Goal: Check status: Check status

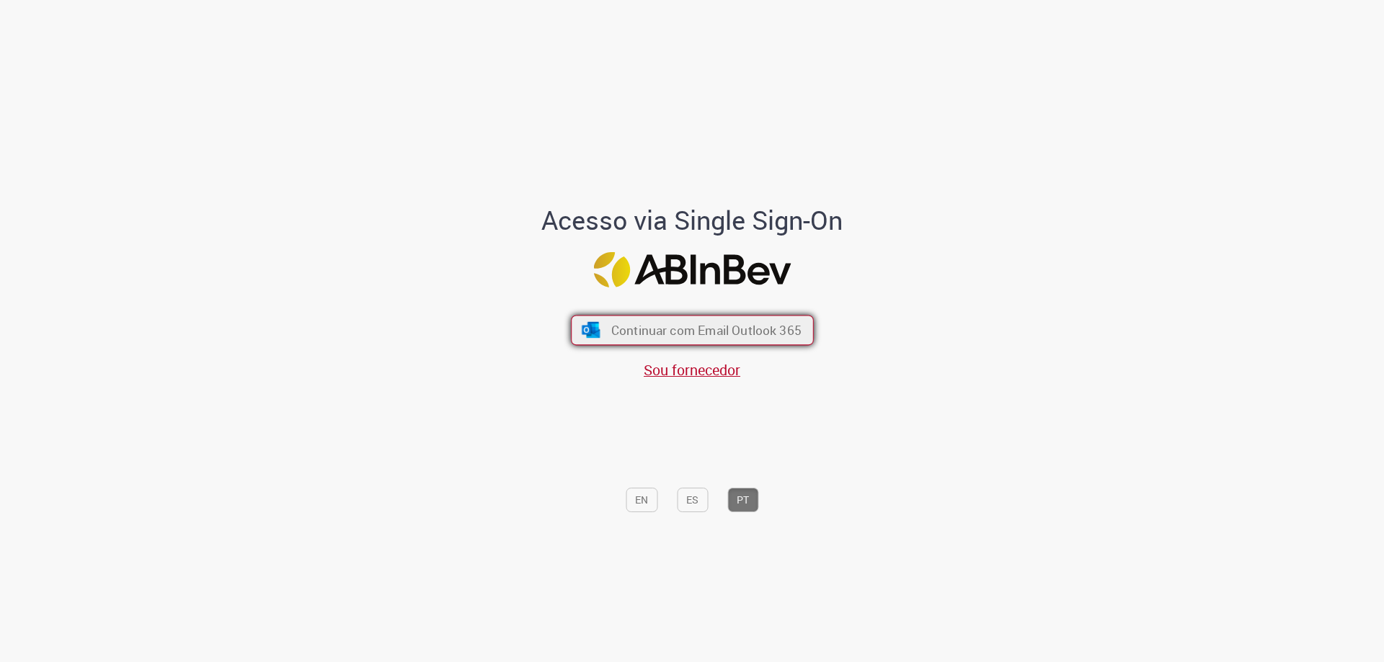
click at [642, 322] on span "Continuar com Email Outlook 365" at bounding box center [705, 330] width 190 height 17
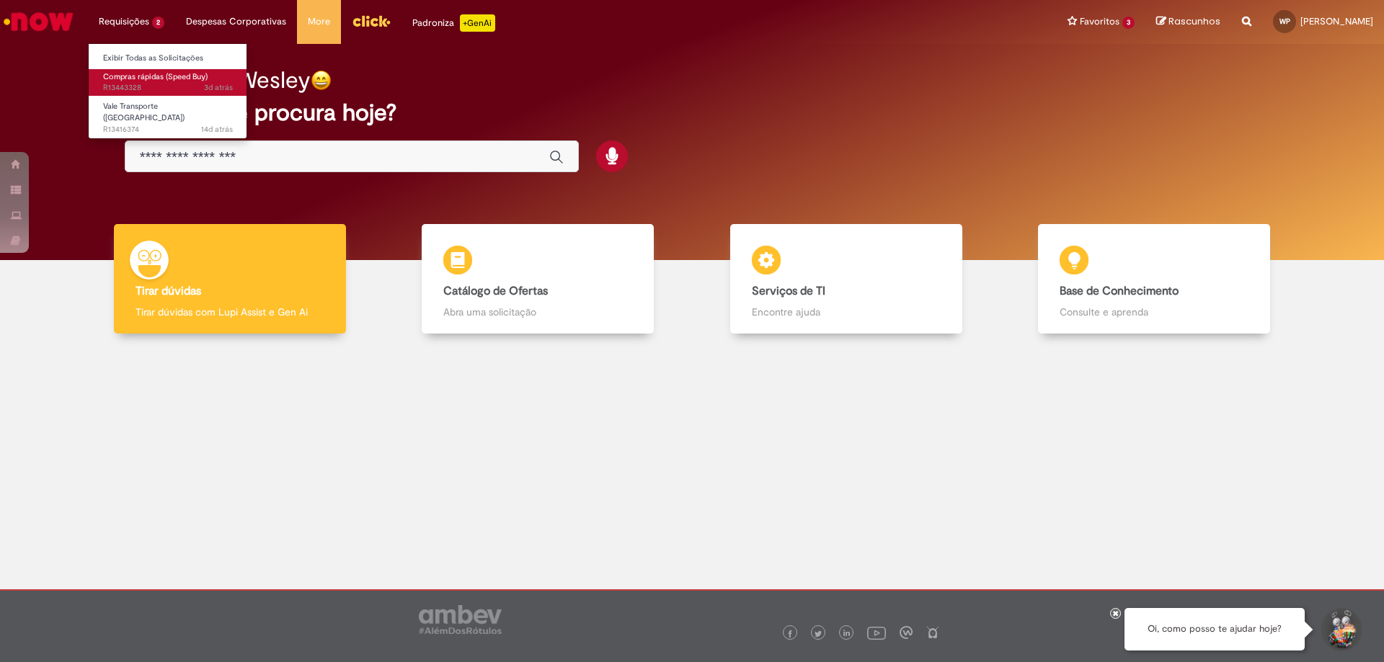
click at [161, 74] on span "Compras rápidas (Speed Buy)" at bounding box center [155, 76] width 104 height 11
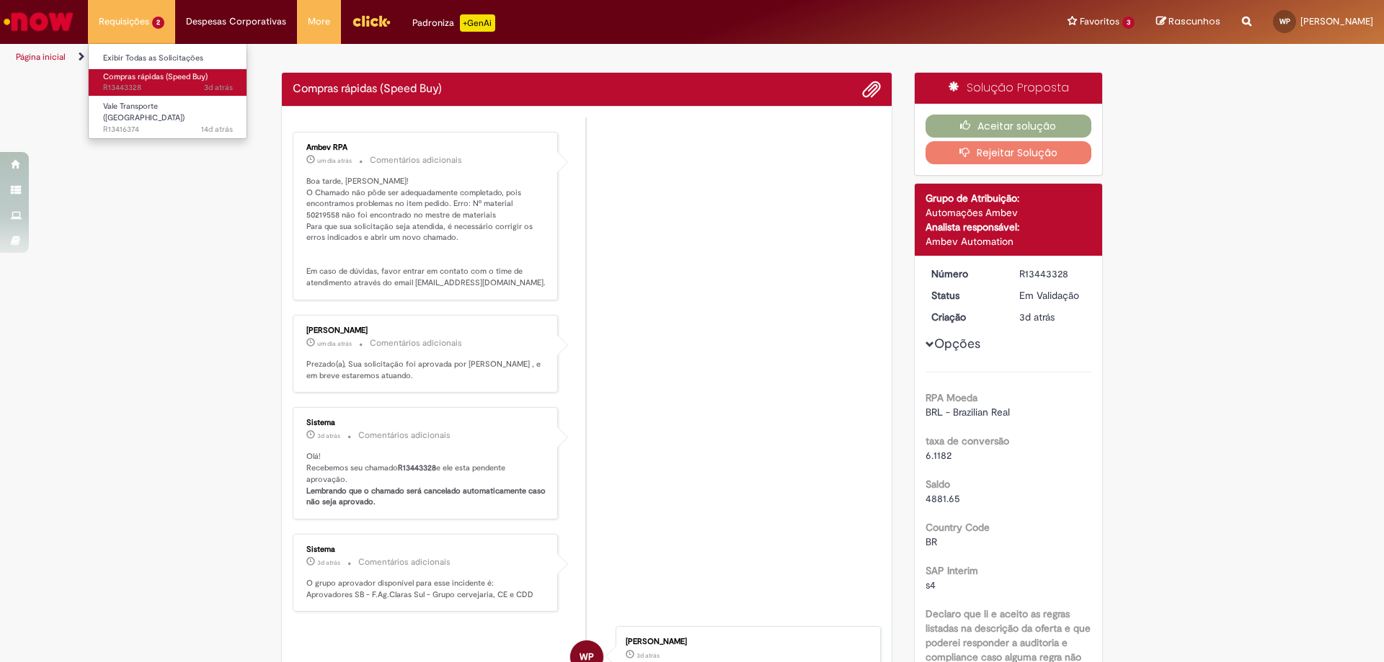
click at [172, 88] on span "3d atrás 3 dias atrás R13443328" at bounding box center [168, 88] width 130 height 12
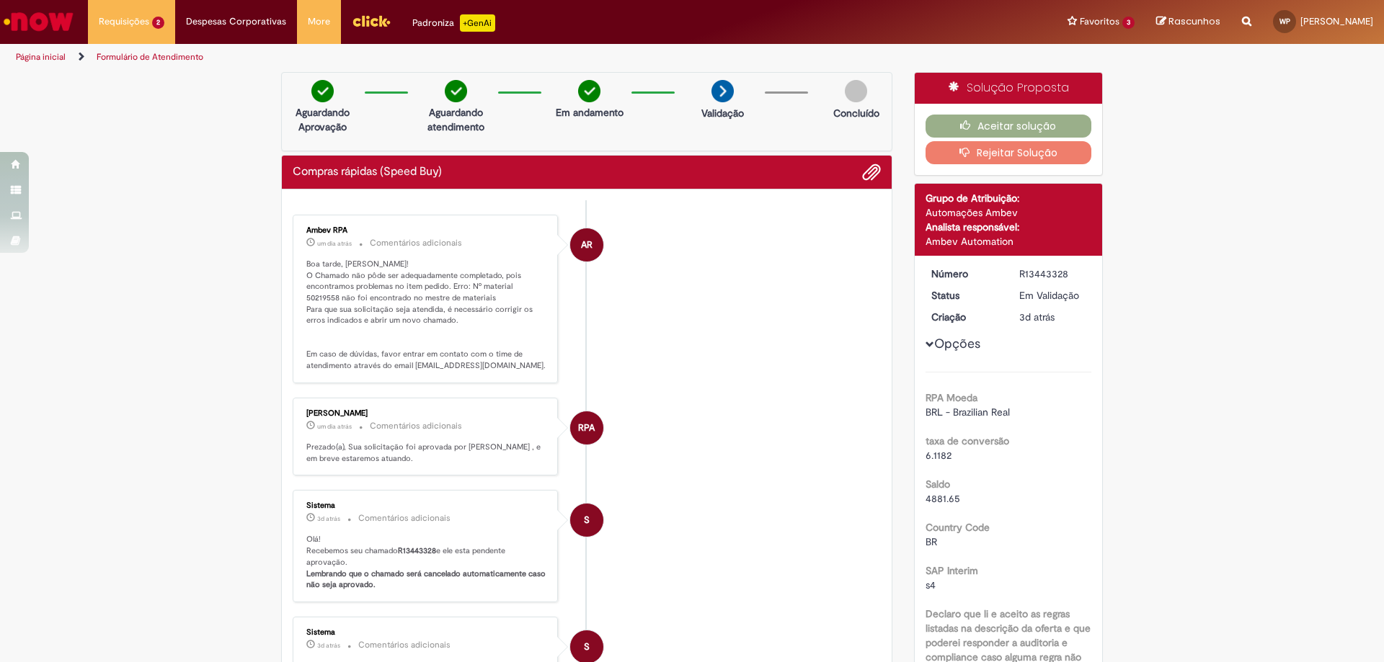
click at [503, 285] on p "Boa tarde, [PERSON_NAME]! O Chamado não pôde ser adequadamente completado, pois…" at bounding box center [426, 315] width 240 height 113
drag, startPoint x: 505, startPoint y: 285, endPoint x: 544, endPoint y: 290, distance: 39.2
click at [544, 290] on div "Ambev RPA um dia atrás um dia atrás Comentários adicionais Boa tarde, [PERSON_N…" at bounding box center [425, 299] width 257 height 160
copy p "50219558"
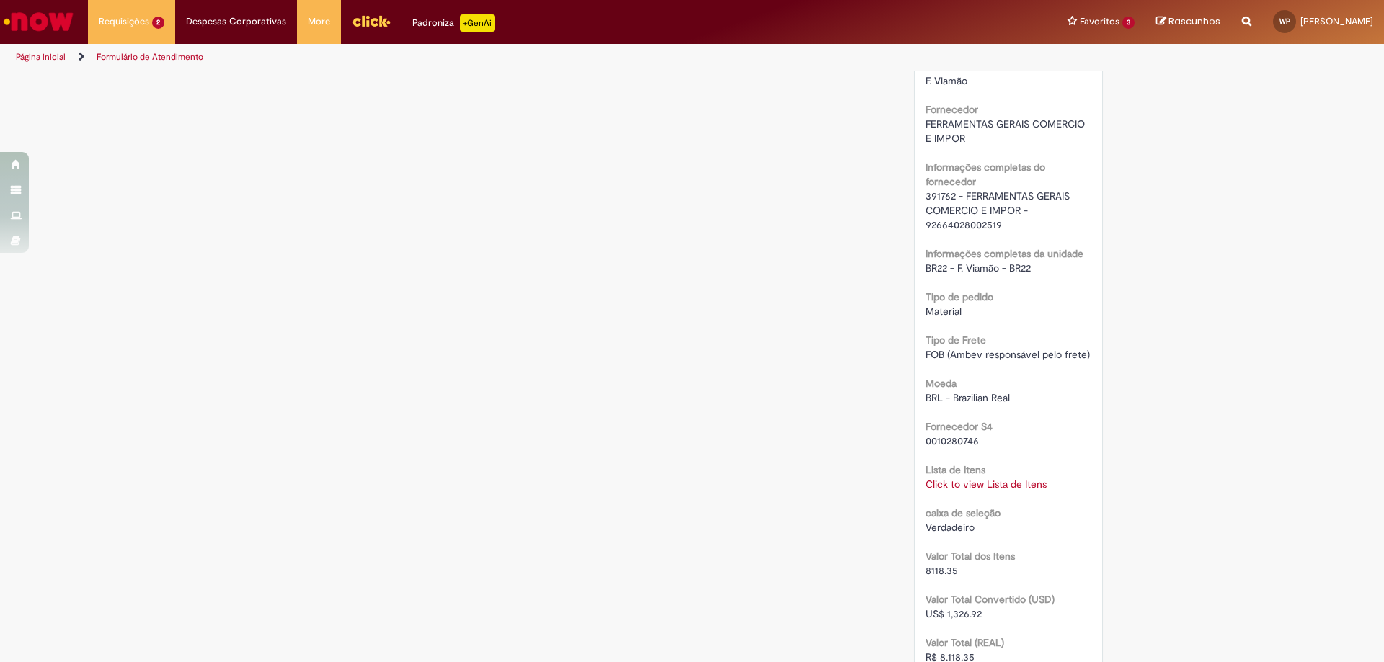
scroll to position [1153, 0]
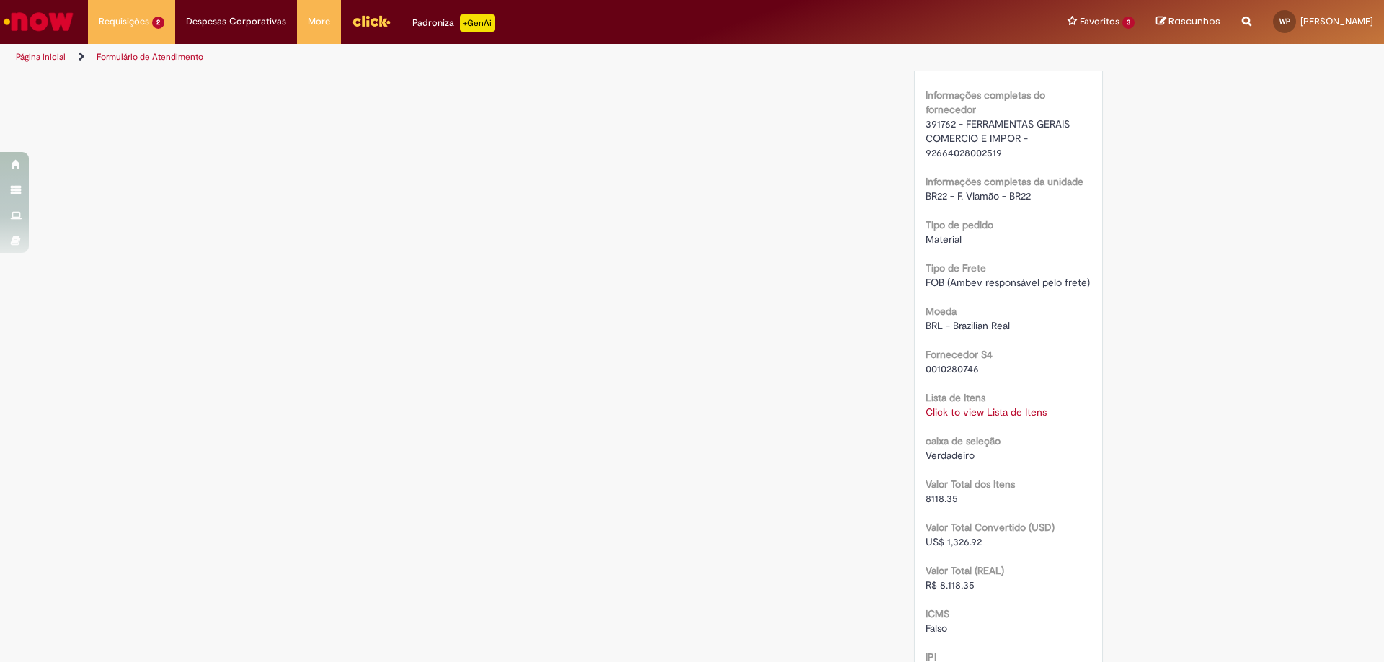
click at [967, 417] on link "Click to view Lista de Itens" at bounding box center [985, 412] width 121 height 13
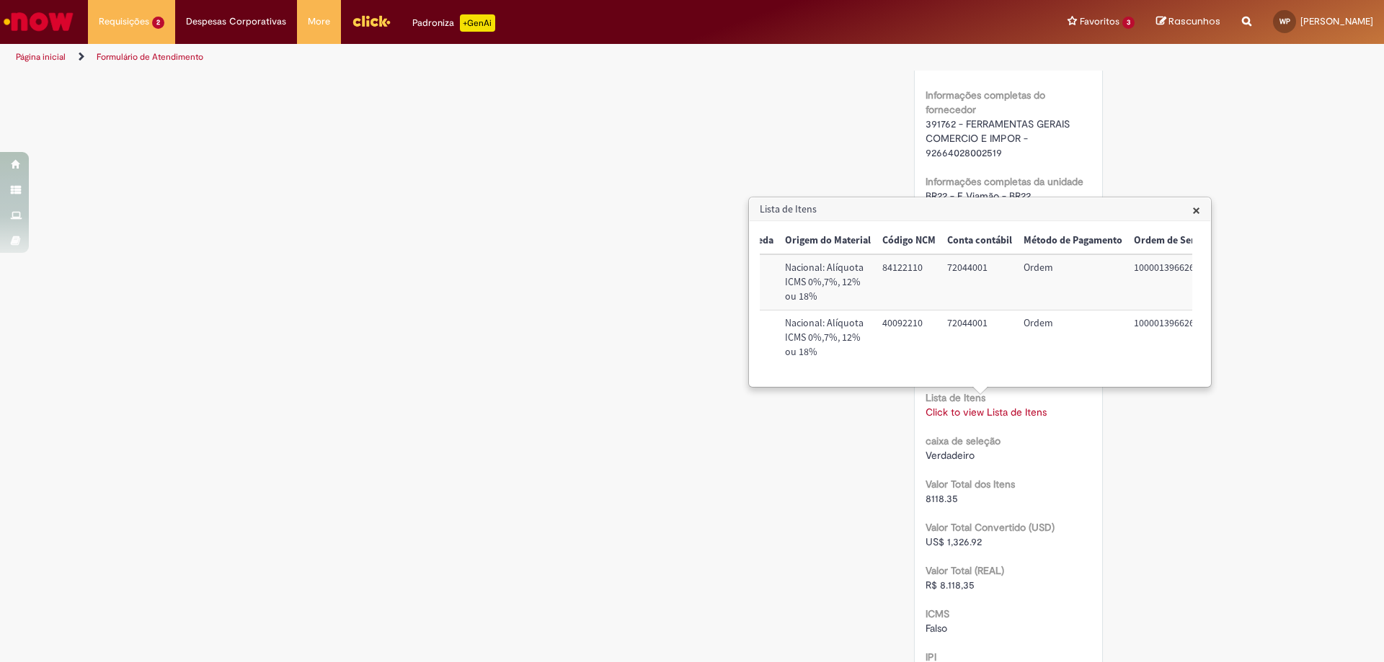
scroll to position [0, 0]
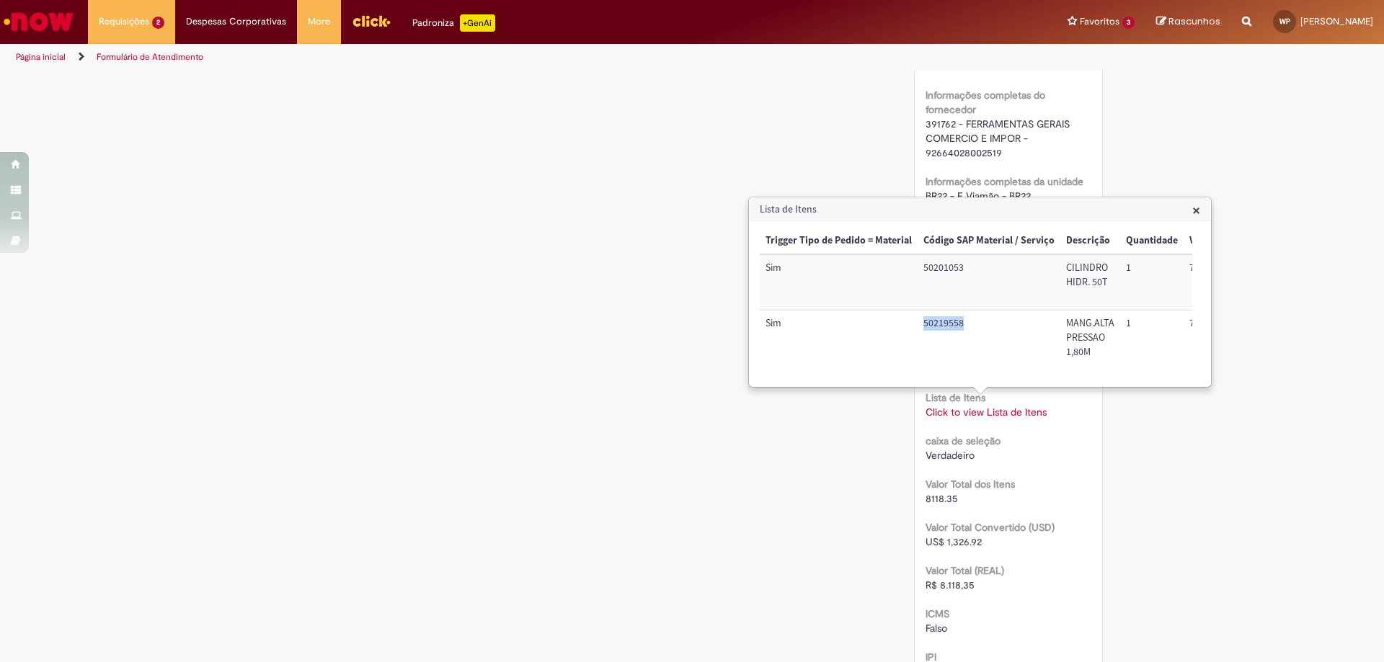
drag, startPoint x: 923, startPoint y: 320, endPoint x: 961, endPoint y: 319, distance: 38.2
click at [961, 319] on td "50219558" at bounding box center [988, 338] width 143 height 55
copy td "50219558"
click at [926, 263] on td "50201053" at bounding box center [988, 281] width 143 height 55
drag, startPoint x: 967, startPoint y: 347, endPoint x: 972, endPoint y: 337, distance: 11.3
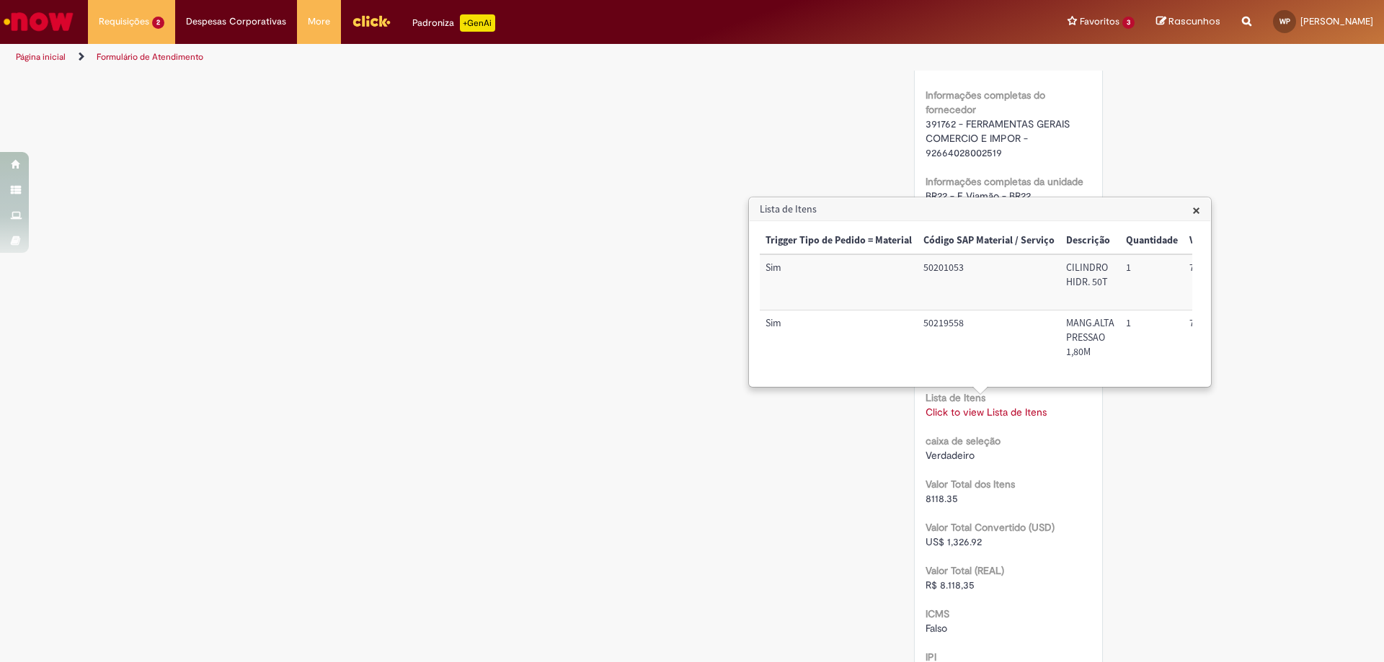
click at [972, 339] on td "50219558" at bounding box center [988, 338] width 143 height 55
drag, startPoint x: 924, startPoint y: 265, endPoint x: 975, endPoint y: 258, distance: 51.7
click at [975, 258] on td "50201053" at bounding box center [988, 281] width 143 height 55
copy td "50201053"
drag, startPoint x: 924, startPoint y: 322, endPoint x: 972, endPoint y: 324, distance: 48.3
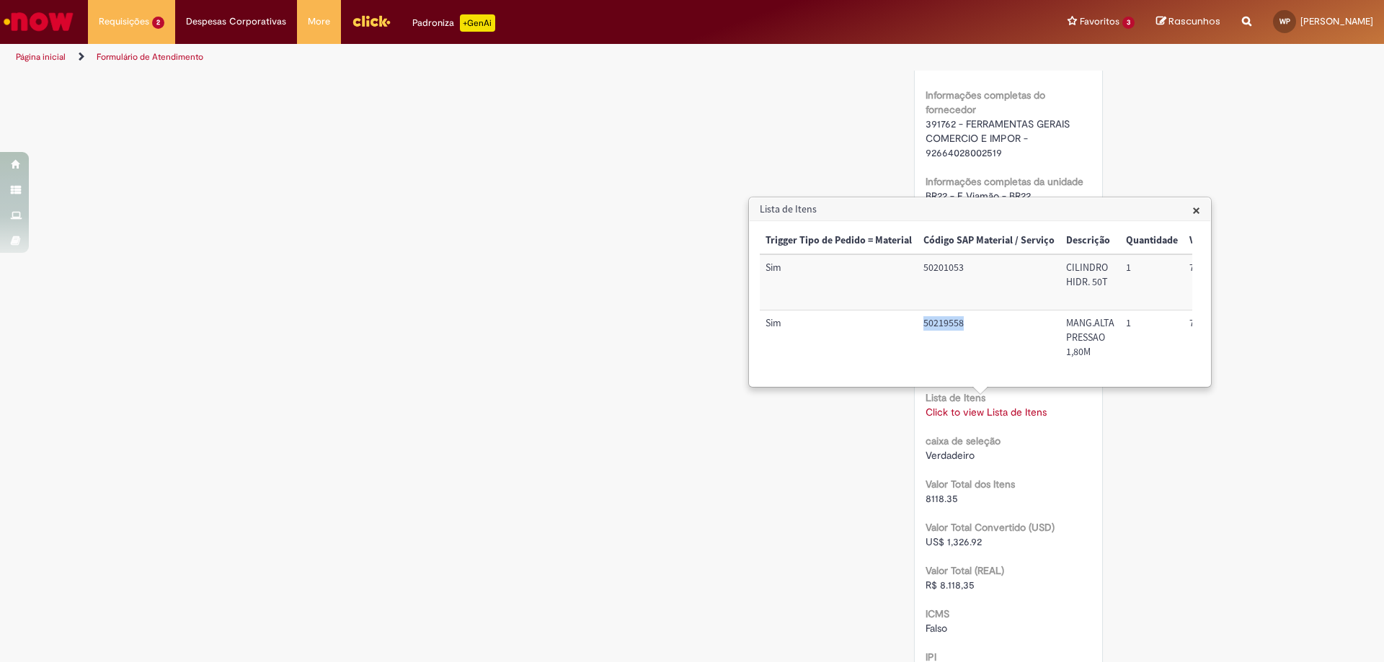
click at [972, 324] on td "50219558" at bounding box center [988, 338] width 143 height 55
copy td "50219558"
drag, startPoint x: 1198, startPoint y: 489, endPoint x: 1197, endPoint y: 475, distance: 13.8
click at [1198, 487] on div "Verificar Código de Barras Aguardando Aprovação Aguardando atendimento Em andam…" at bounding box center [692, 65] width 1384 height 2292
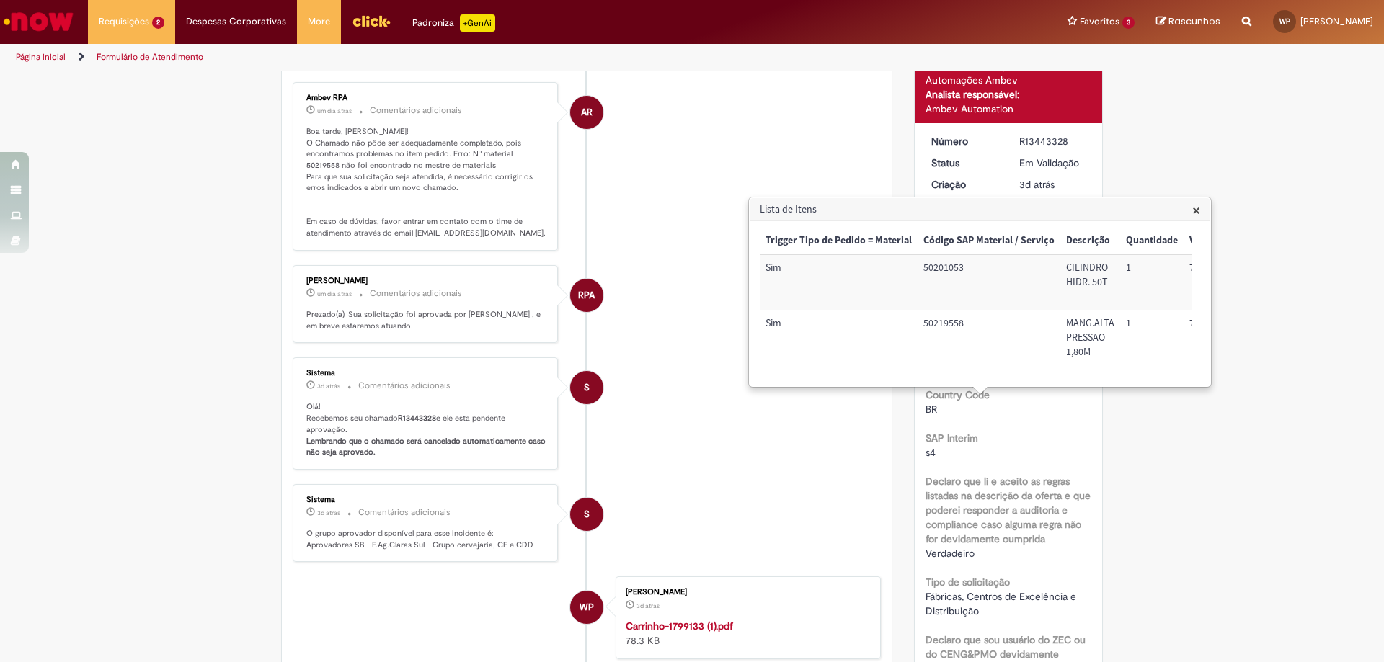
scroll to position [60, 0]
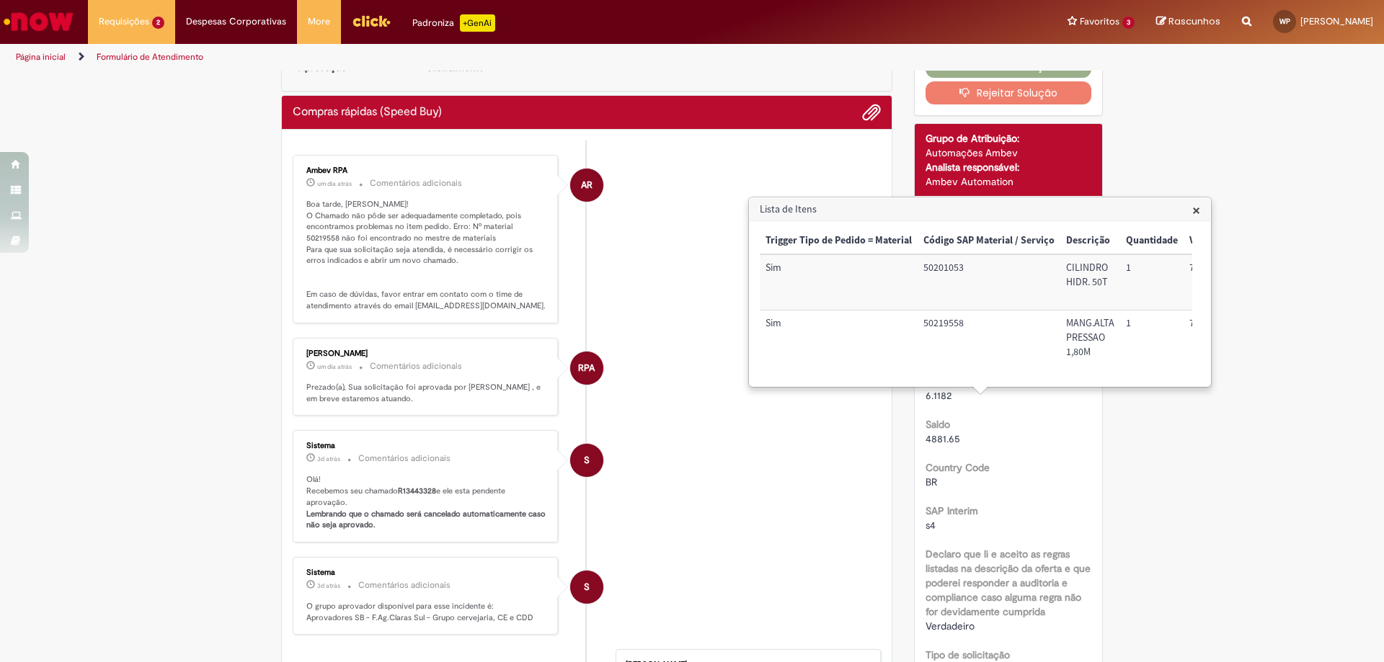
click at [704, 226] on li "AR Ambev RPA um dia atrás um dia atrás Comentários adicionais Boa tarde, [PERSO…" at bounding box center [587, 239] width 588 height 169
click at [1196, 216] on span "×" at bounding box center [1196, 209] width 8 height 19
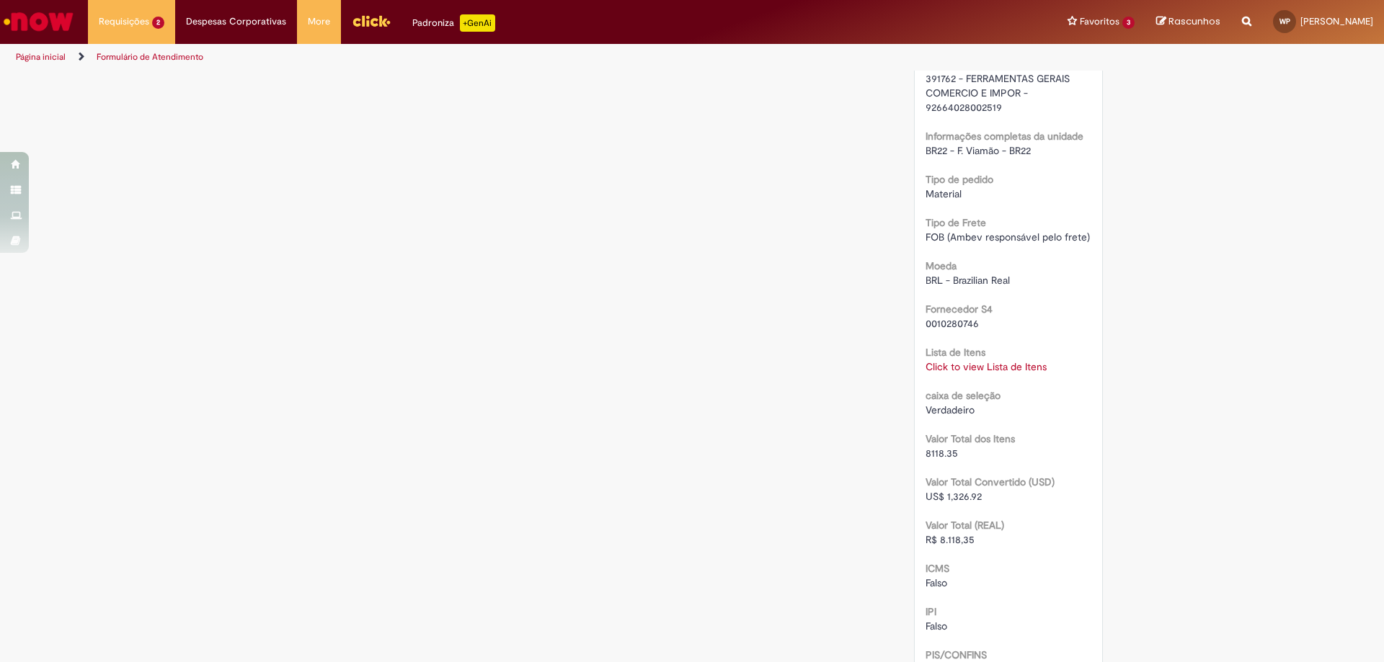
scroll to position [1271, 0]
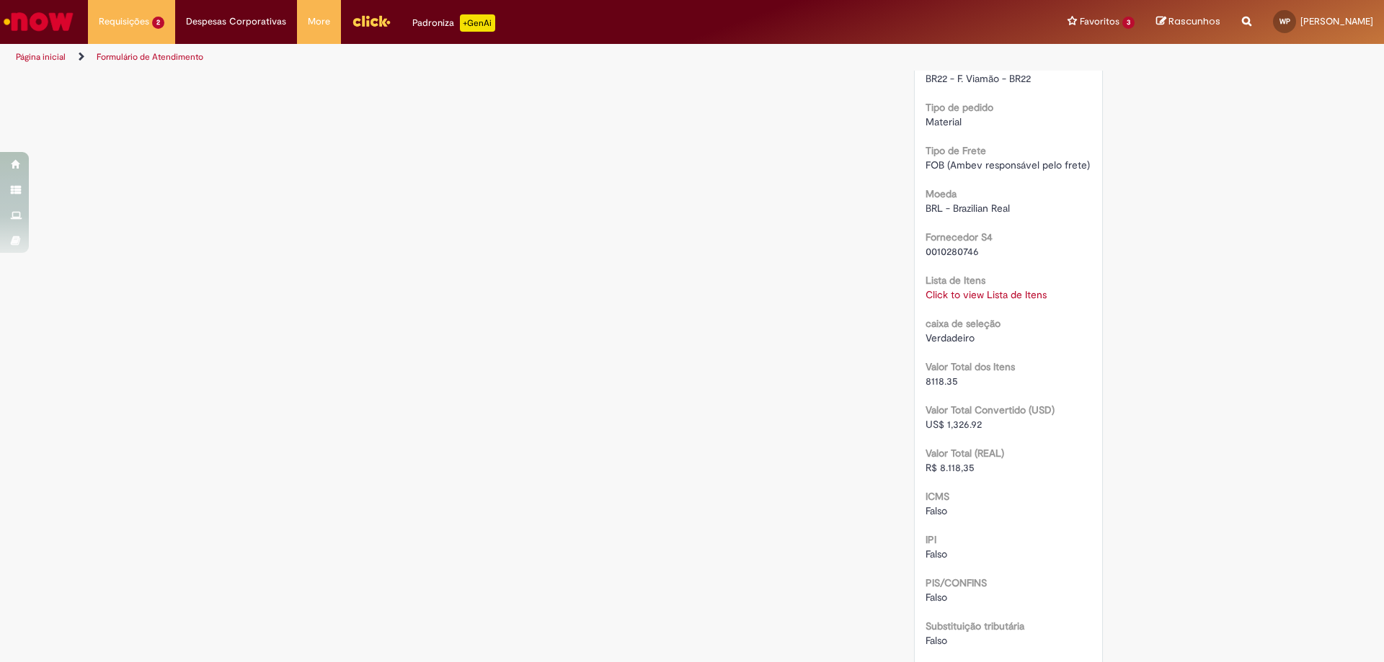
click at [1001, 296] on link "Click to view Lista de Itens" at bounding box center [985, 294] width 121 height 13
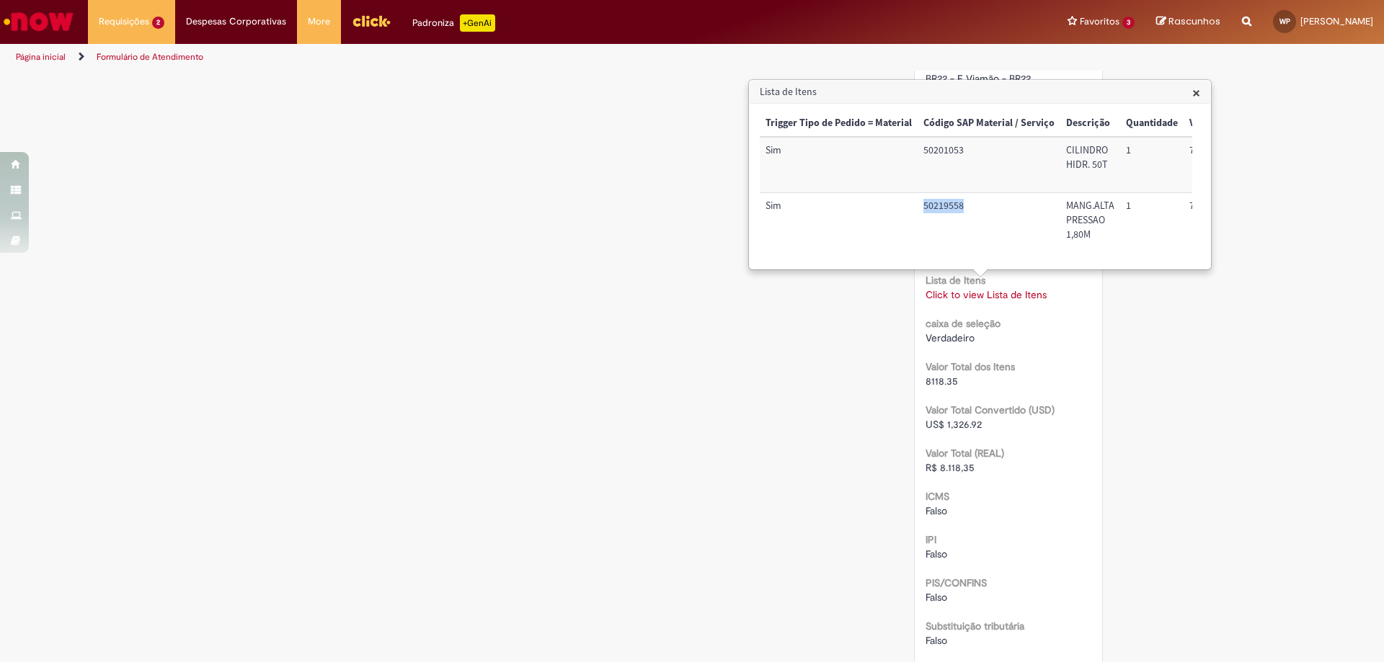
drag, startPoint x: 924, startPoint y: 205, endPoint x: 966, endPoint y: 215, distance: 43.2
click at [966, 215] on td "50219558" at bounding box center [988, 220] width 143 height 55
copy td "50219558"
drag, startPoint x: 923, startPoint y: 148, endPoint x: 970, endPoint y: 151, distance: 46.9
click at [970, 151] on td "50201053" at bounding box center [988, 164] width 143 height 55
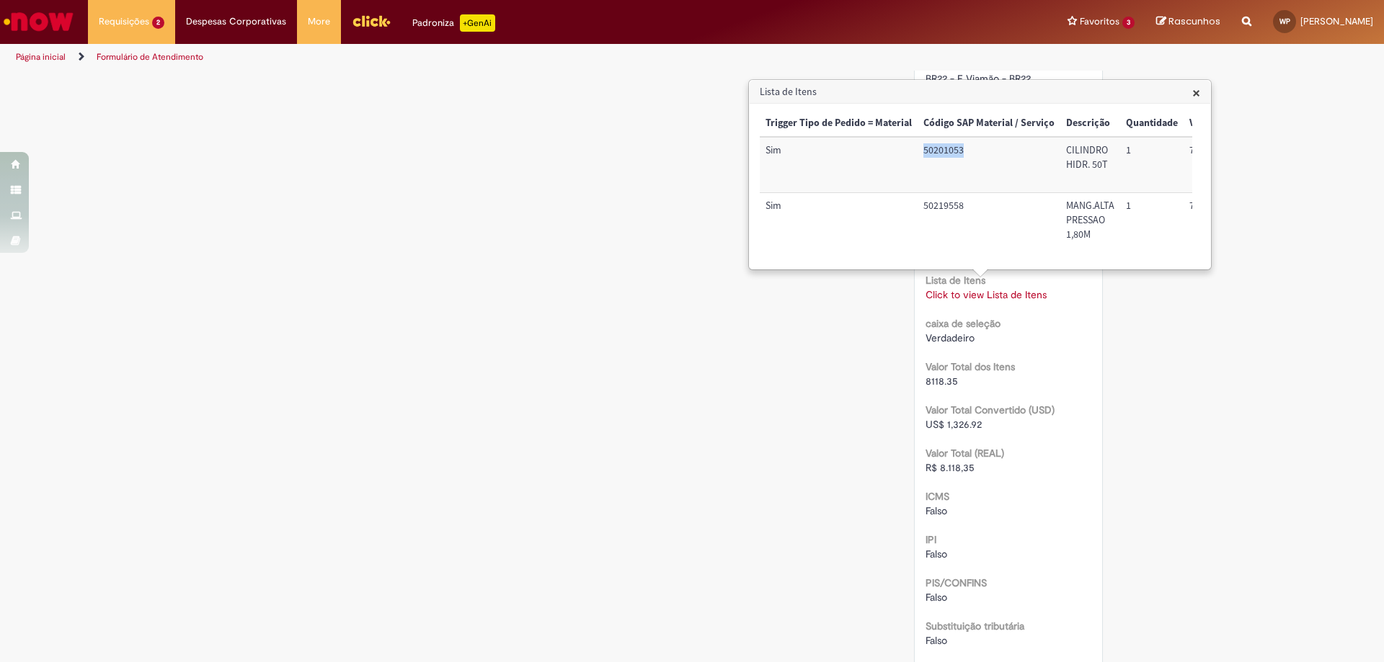
copy td "50201053"
